Goal: Transaction & Acquisition: Purchase product/service

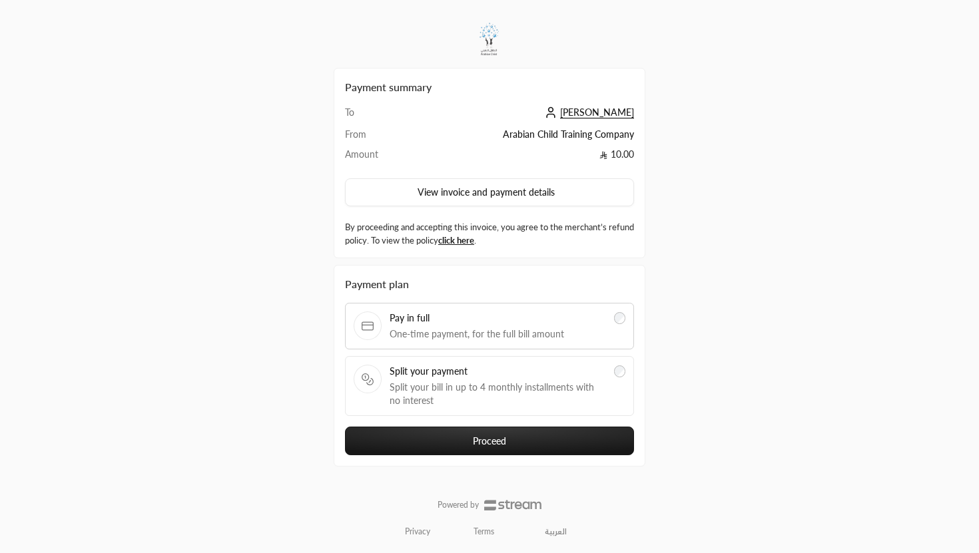
click at [472, 385] on span "Split your bill in up to 4 monthly installments with no interest" at bounding box center [498, 394] width 216 height 27
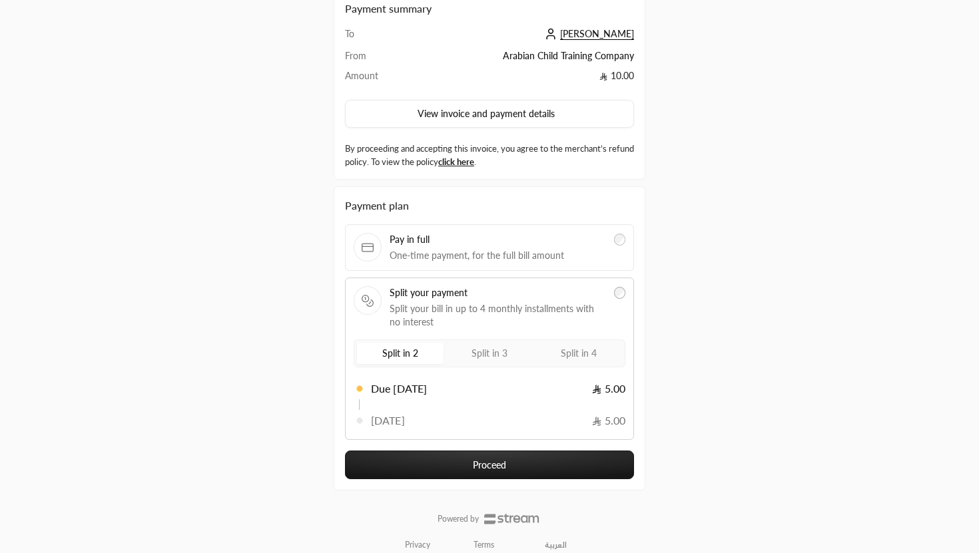
scroll to position [77, 0]
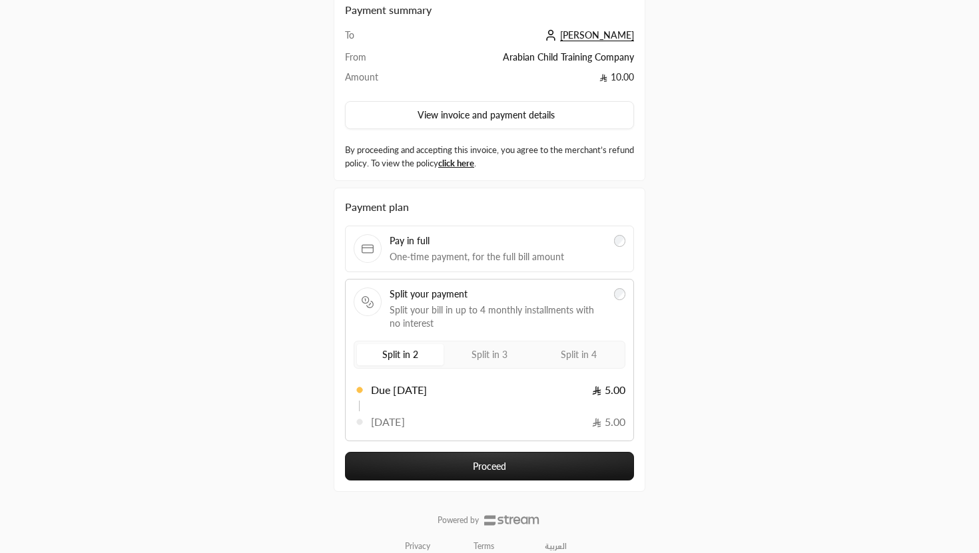
click at [555, 260] on span "One-time payment, for the full bill amount" at bounding box center [498, 256] width 216 height 13
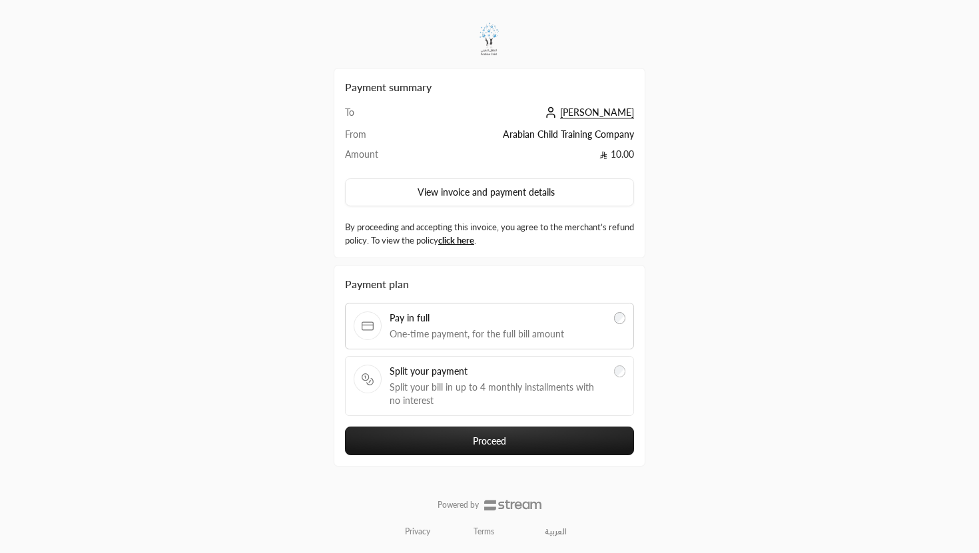
scroll to position [0, 0]
click at [573, 386] on span "Split your bill in up to 4 monthly installments with no interest" at bounding box center [498, 394] width 216 height 27
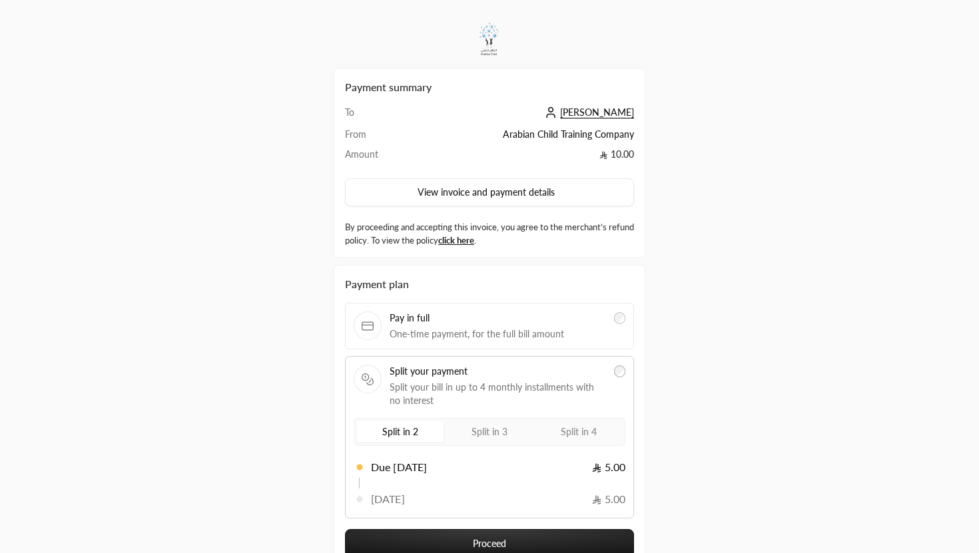
scroll to position [41, 0]
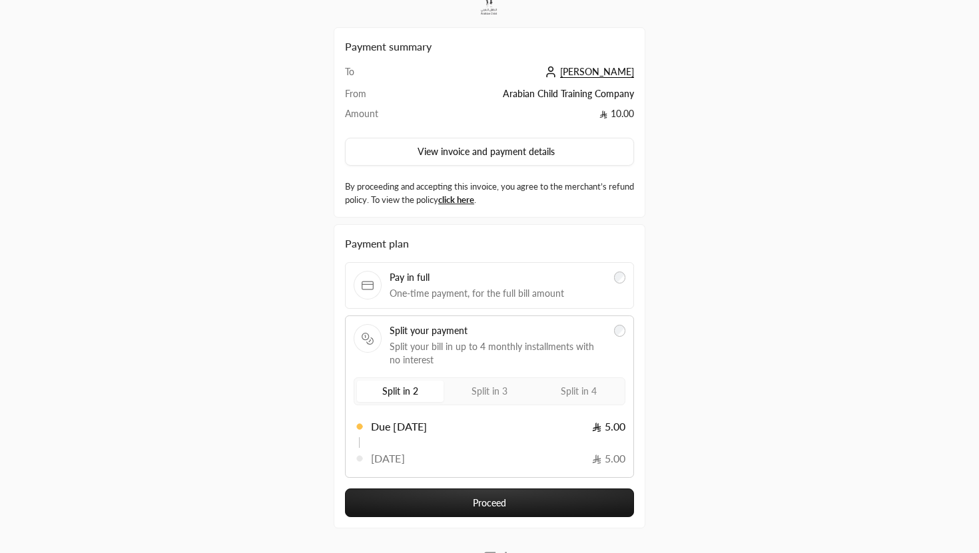
click at [551, 501] on button "Proceed" at bounding box center [489, 503] width 289 height 29
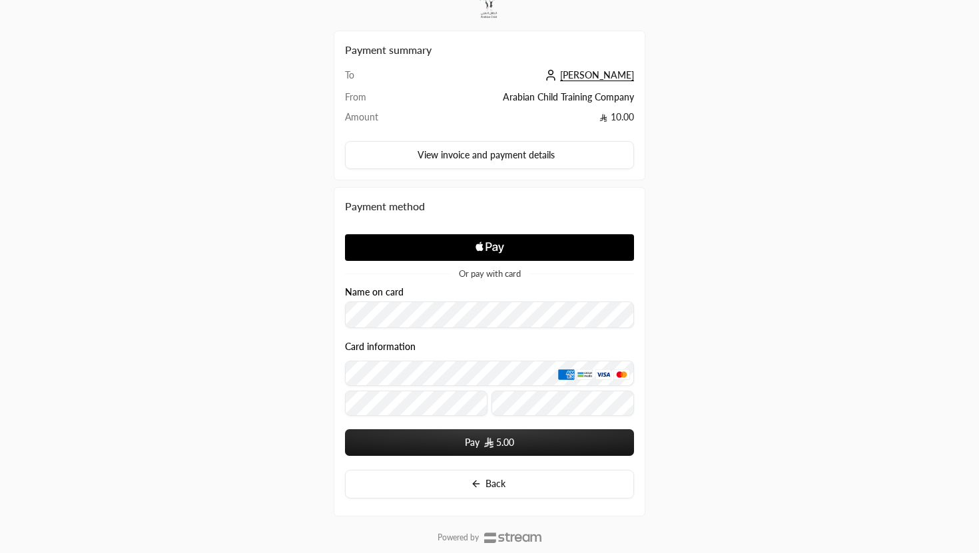
scroll to position [65, 0]
